Goal: Navigation & Orientation: Find specific page/section

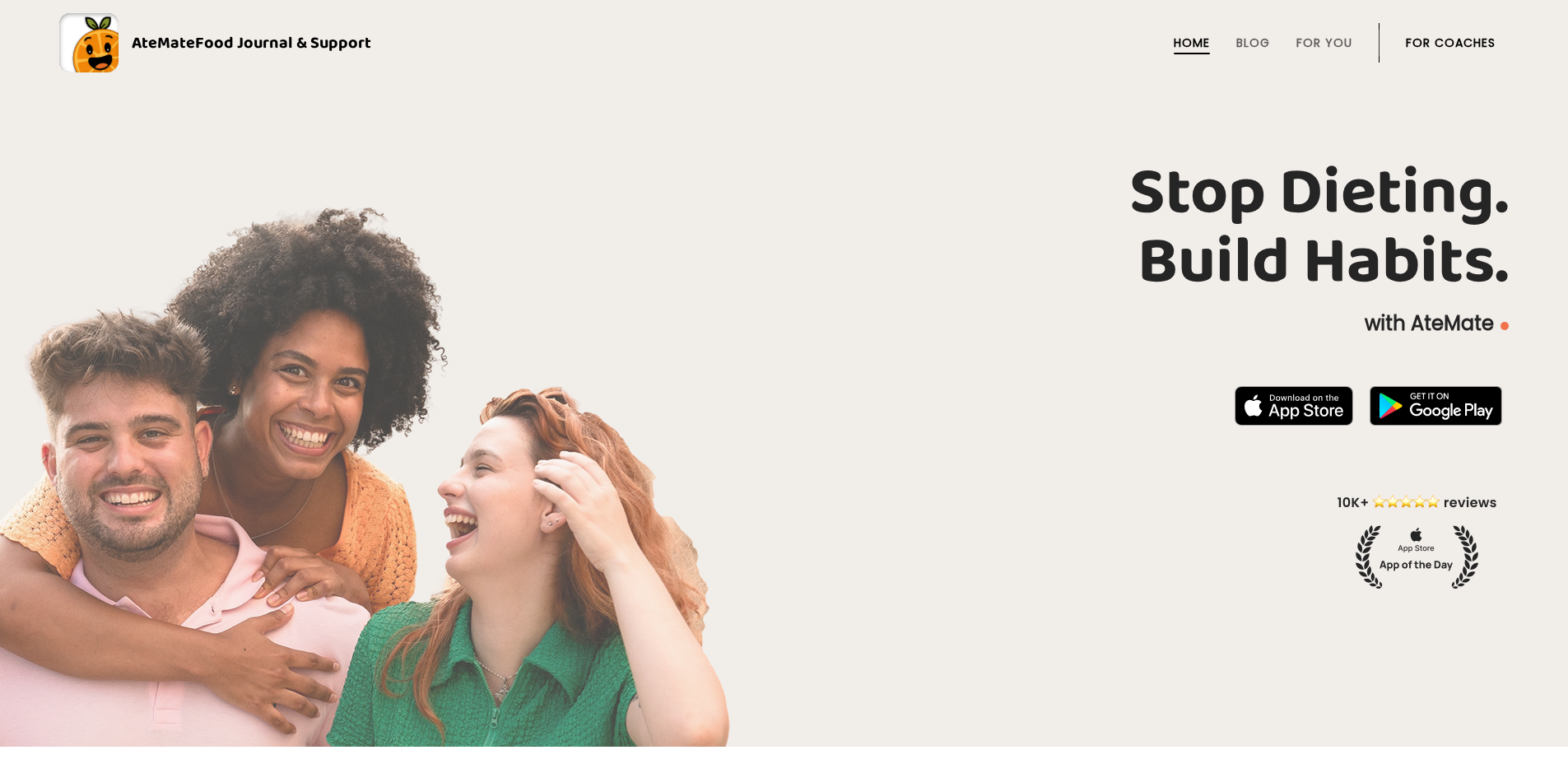
click at [1193, 50] on link "Home" at bounding box center [1191, 43] width 36 height 13
click at [310, 35] on span "Food Journal & Support" at bounding box center [283, 43] width 176 height 27
click at [1322, 52] on li "For You" at bounding box center [1324, 43] width 56 height 40
drag, startPoint x: 1328, startPoint y: 43, endPoint x: 1419, endPoint y: 175, distance: 160.3
click at [1329, 43] on link "For You" at bounding box center [1324, 43] width 56 height 13
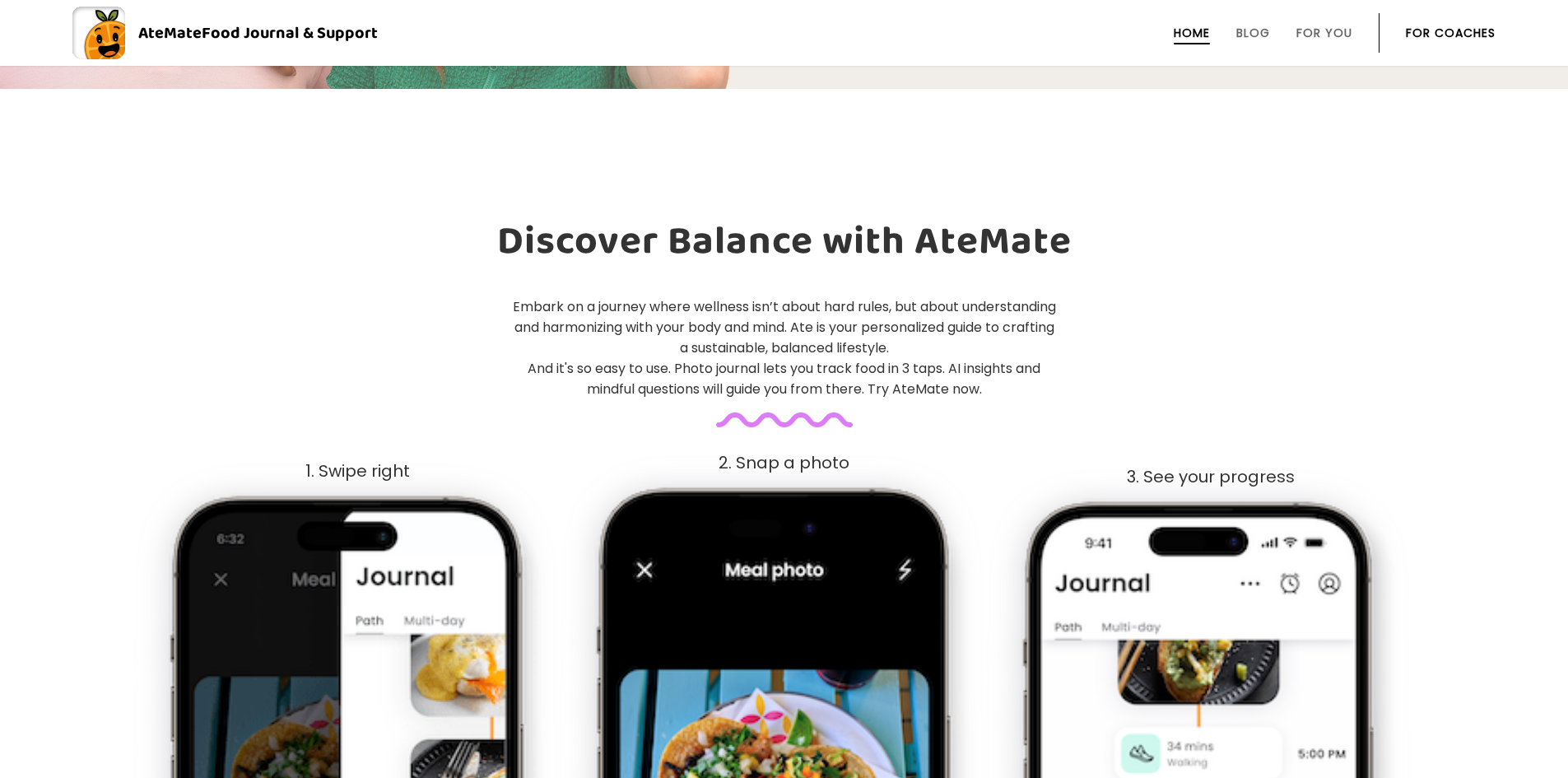
scroll to position [660, 0]
